Goal: Information Seeking & Learning: Learn about a topic

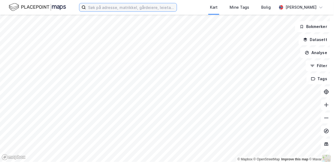
click at [127, 7] on input at bounding box center [131, 7] width 91 height 8
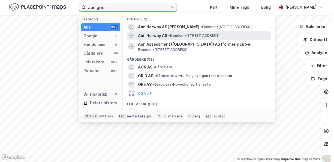
type input "aon grie"
click at [147, 35] on span "Aon Norway AS" at bounding box center [152, 35] width 29 height 7
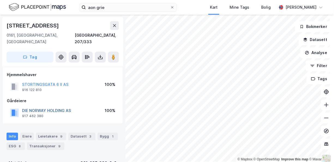
click at [0, 0] on button "DIE NORWAY HOLDING AS" at bounding box center [0, 0] width 0 height 0
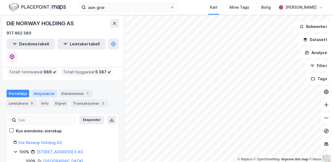
scroll to position [37, 0]
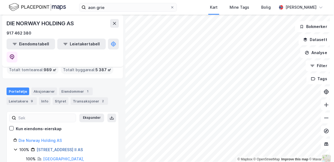
click at [58, 148] on link "[STREET_ADDRESS] II AS" at bounding box center [60, 150] width 46 height 5
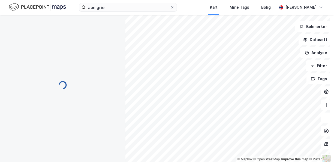
scroll to position [0, 0]
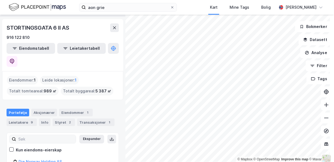
scroll to position [27, 0]
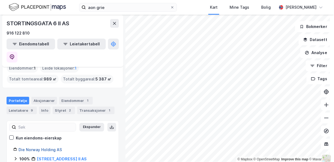
click at [48, 148] on link "Die Norway Holding AS" at bounding box center [40, 150] width 43 height 5
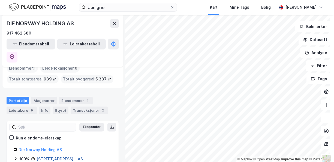
click at [42, 157] on link "[STREET_ADDRESS] II AS" at bounding box center [60, 159] width 46 height 5
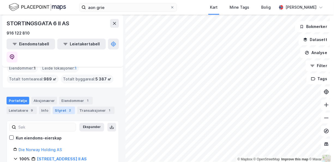
click at [64, 107] on div "Styret 2" at bounding box center [64, 111] width 22 height 8
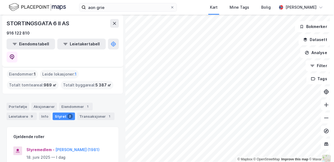
scroll to position [55, 0]
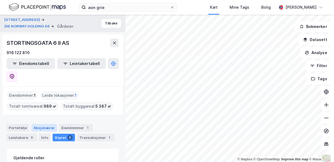
click at [44, 124] on div "Aksjonærer" at bounding box center [44, 128] width 26 height 8
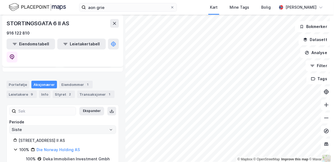
scroll to position [3, 0]
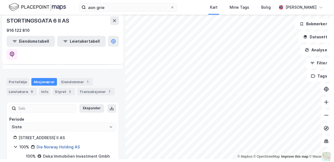
click at [48, 145] on link "Die Norway Holding AS" at bounding box center [58, 147] width 43 height 5
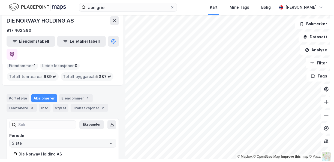
scroll to position [34, 0]
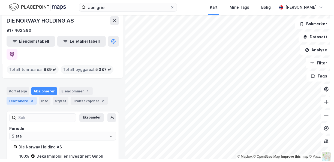
click at [24, 97] on div "Leietakere 9" at bounding box center [22, 101] width 30 height 8
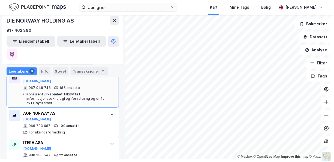
scroll to position [199, 0]
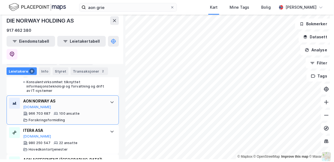
click at [61, 112] on div "100 ansatte" at bounding box center [69, 114] width 20 height 4
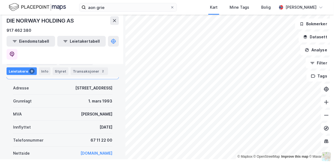
scroll to position [254, 0]
